Goal: Information Seeking & Learning: Learn about a topic

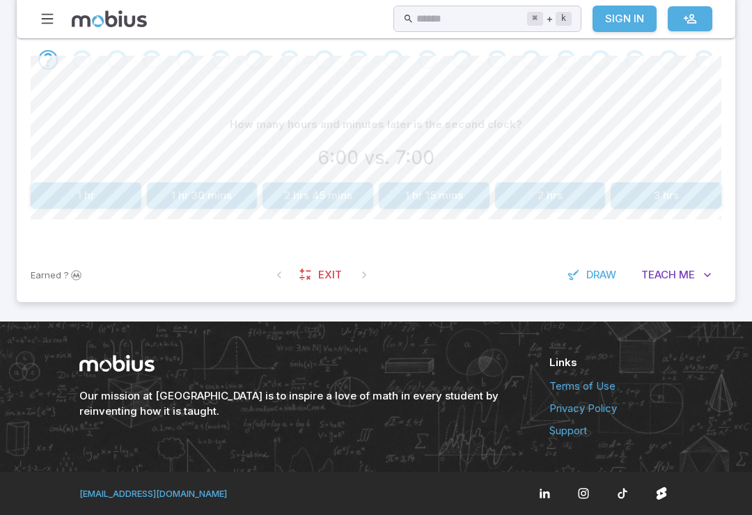
scroll to position [278, 0]
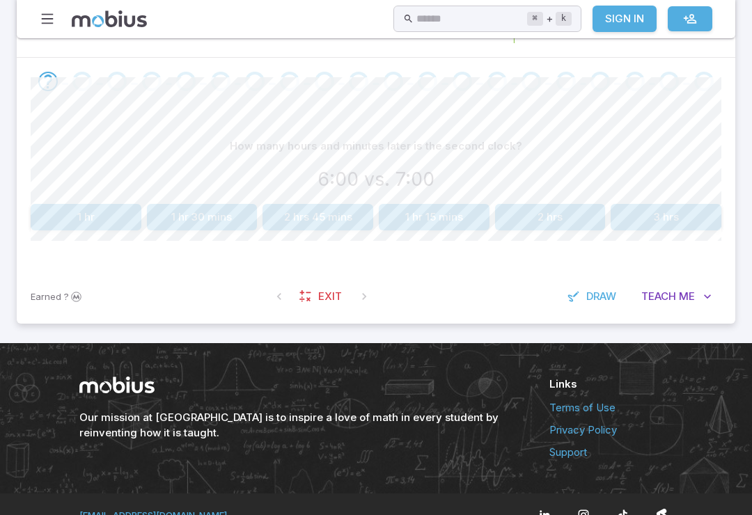
scroll to position [297, 0]
